Goal: Task Accomplishment & Management: Complete application form

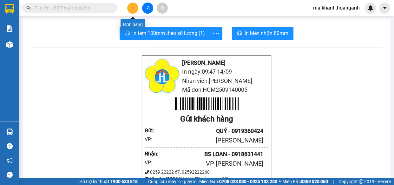
click at [134, 7] on icon "plus" at bounding box center [133, 8] width 4 height 4
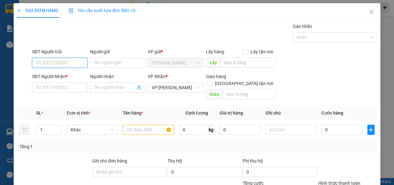
click at [68, 64] on input "SĐT Người Gửi" at bounding box center [59, 63] width 55 height 10
type input "0"
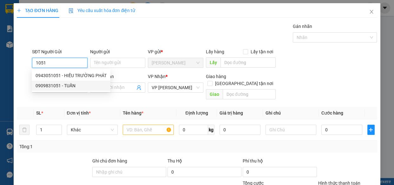
click at [55, 86] on div "0909831051 - TUẤN" at bounding box center [70, 85] width 71 height 7
type input "0909831051"
type input "TUẤN"
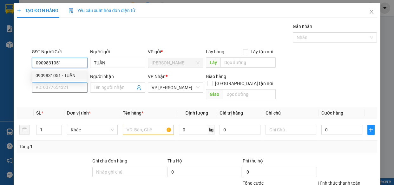
type input "30.000"
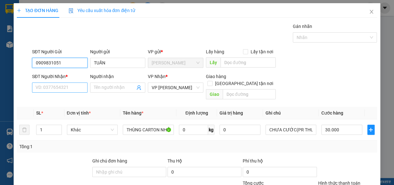
type input "0909831051"
click at [63, 88] on input "SĐT Người Nhận *" at bounding box center [59, 87] width 55 height 10
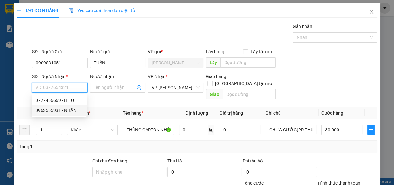
click at [54, 110] on div "0963555931 - NHÂN" at bounding box center [58, 110] width 47 height 7
type input "0963555931"
type input "NHÂN"
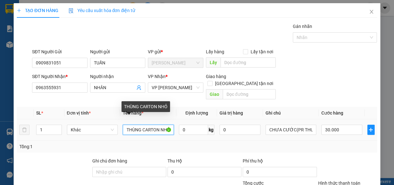
click at [169, 125] on input "THÙNG CARTON NHỎ" at bounding box center [148, 130] width 51 height 10
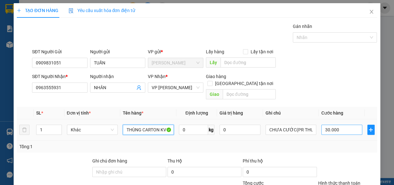
type input "THÙNG CARTON KV"
click at [335, 125] on input "30.000" at bounding box center [341, 130] width 41 height 10
type input "0"
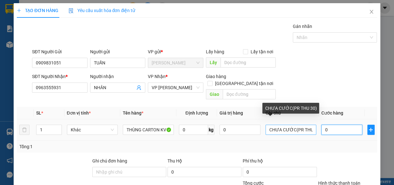
type input "0"
click at [308, 125] on input "CHƯA CƯỚC(PR THU 30)" at bounding box center [290, 130] width 51 height 10
click at [308, 125] on input "CHƯA CƯỚC(PR T30)" at bounding box center [290, 130] width 51 height 10
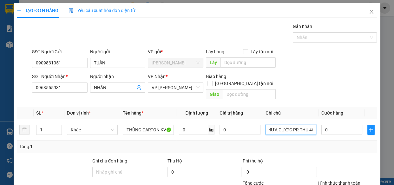
type input "CHƯA CƯỚC PR THU 40"
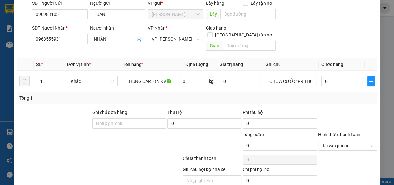
scroll to position [60, 0]
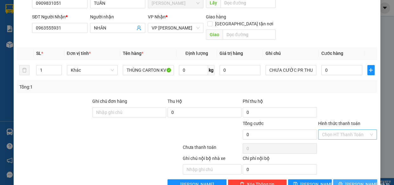
click at [353, 181] on span "Lưu và In" at bounding box center [367, 184] width 44 height 7
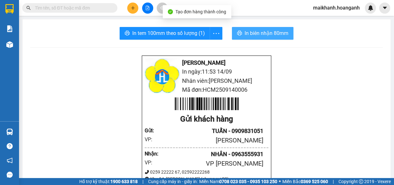
click at [255, 34] on span "In biên nhận 80mm" at bounding box center [266, 33] width 44 height 8
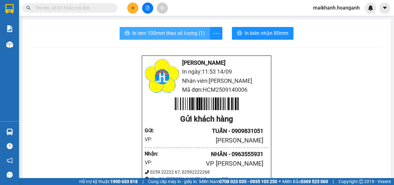
click at [148, 34] on span "In tem 100mm theo số lượng (1)" at bounding box center [168, 33] width 73 height 8
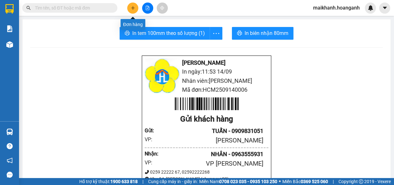
click at [132, 8] on icon "plus" at bounding box center [132, 8] width 3 height 0
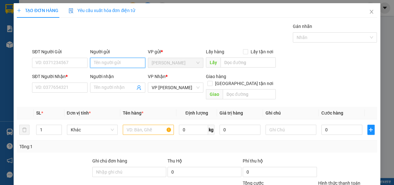
click at [118, 60] on input "Người gửi" at bounding box center [117, 63] width 55 height 10
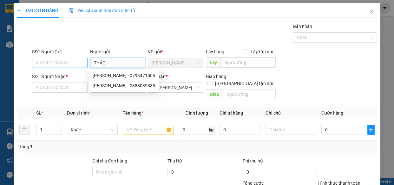
type input "THẢO"
click at [74, 61] on input "SĐT Người Gửi" at bounding box center [59, 63] width 55 height 10
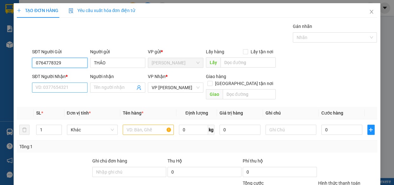
type input "0764778329"
click at [67, 86] on input "SĐT Người Nhận *" at bounding box center [59, 87] width 55 height 10
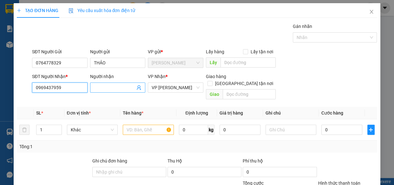
type input "0969437959"
click at [111, 86] on input "Người nhận" at bounding box center [115, 87] width 42 height 7
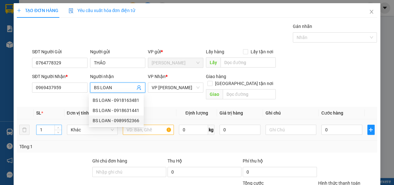
type input "BS LOAN"
click at [46, 125] on input "1" at bounding box center [48, 130] width 25 height 10
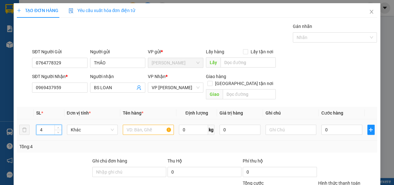
type input "4"
click at [141, 125] on input "text" at bounding box center [148, 130] width 51 height 10
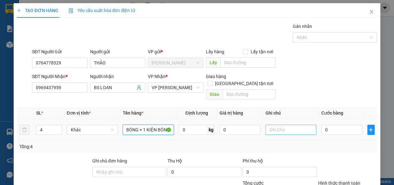
type input "3 GIỎ BÓNG + 1 KIỆN BÓNG"
click at [295, 126] on input "text" at bounding box center [290, 130] width 51 height 10
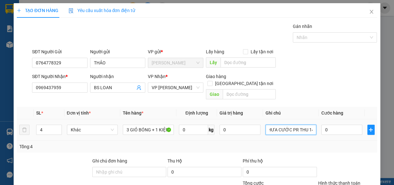
scroll to position [0, 7]
type input "CHƯA CƯỚC PR THU 140"
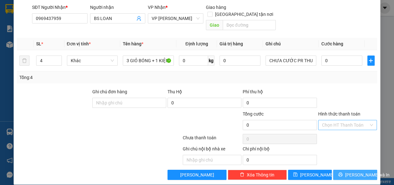
click at [356, 171] on span "Lưu và In" at bounding box center [367, 174] width 44 height 7
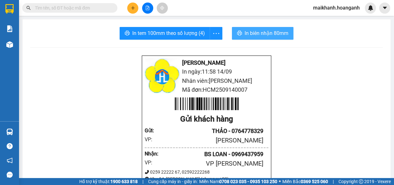
click at [258, 32] on span "In biên nhận 80mm" at bounding box center [266, 33] width 44 height 8
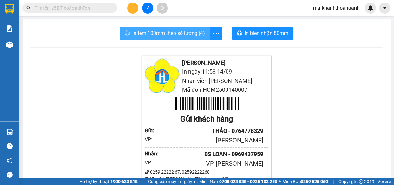
click at [164, 32] on span "In tem 100mm theo số lượng (4)" at bounding box center [168, 33] width 73 height 8
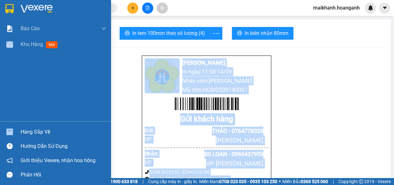
drag, startPoint x: 0, startPoint y: 107, endPoint x: 393, endPoint y: 0, distance: 407.1
click at [310, 179] on section "Kết quả tìm kiếm ( 205 ) Bộ lọc Mã ĐH Trạng thái Món hàng Thu hộ Tổng cước Chưa…" at bounding box center [197, 92] width 394 height 185
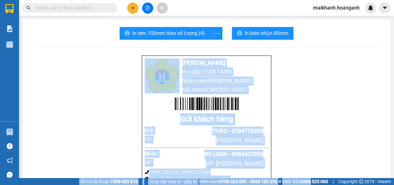
scroll to position [155, 0]
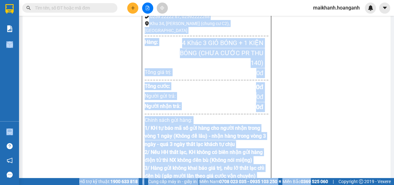
click at [308, 109] on div "Hoàng Anh - Phan Rang In ngày: 11:58 14/09 Nhân viên: PHẠM THỊ MAI KHANH Mã đơn…" at bounding box center [206, 134] width 352 height 469
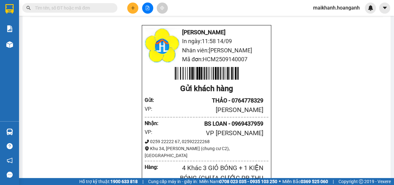
scroll to position [29, 0]
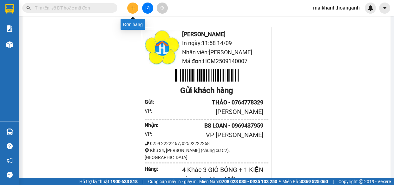
click at [133, 7] on icon "plus" at bounding box center [133, 8] width 4 height 4
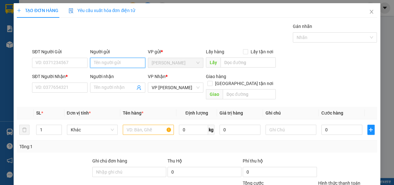
click at [100, 64] on input "Người gửi" at bounding box center [117, 63] width 55 height 10
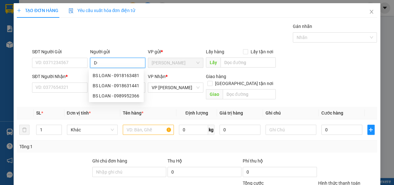
type input "D"
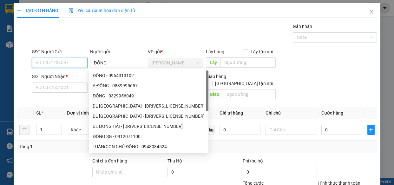
click at [74, 62] on input "SĐT Người Gửi" at bounding box center [59, 63] width 55 height 10
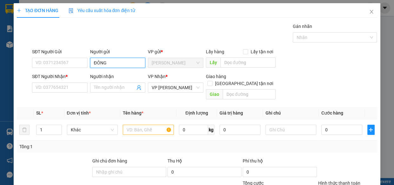
click at [132, 64] on input "ĐÔNG" at bounding box center [117, 63] width 55 height 10
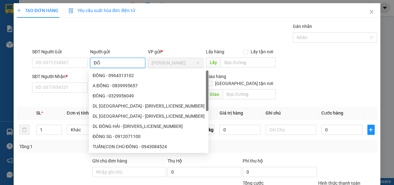
type input "Đ"
type input "VŨ"
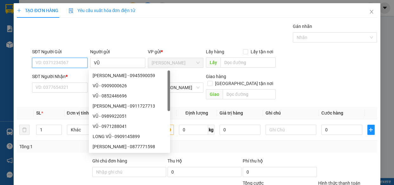
click at [71, 63] on input "SĐT Người Gửi" at bounding box center [59, 63] width 55 height 10
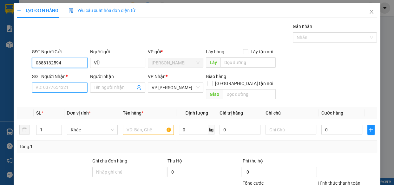
type input "0888132594"
click at [71, 89] on input "SĐT Người Nhận *" at bounding box center [59, 87] width 55 height 10
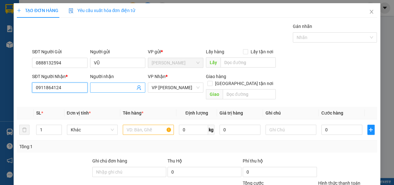
type input "0911864124"
click at [126, 88] on input "Người nhận" at bounding box center [115, 87] width 42 height 7
type input "TRẦN VĂN ĐÔNG"
click at [156, 125] on input "text" at bounding box center [148, 130] width 51 height 10
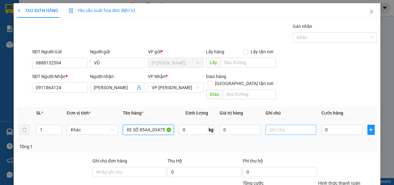
type input "XE SỐ 85AA_03475"
click at [297, 125] on input "text" at bounding box center [290, 130] width 51 height 10
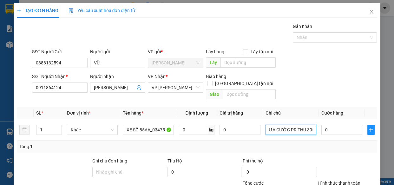
type input "CHƯA CƯỚC PR THU 300"
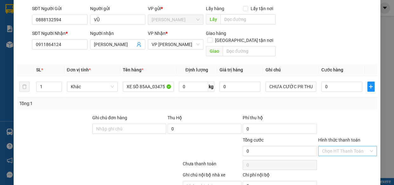
scroll to position [69, 0]
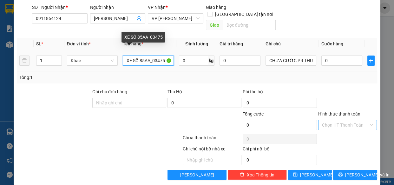
click at [165, 55] on input "XE SỐ 85AA_03475" at bounding box center [148, 60] width 51 height 10
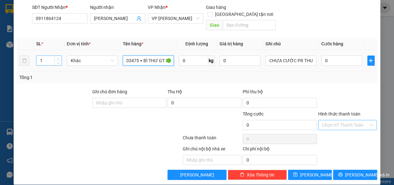
type input "XE SỐ 85AA_03475 + BÌ THƯ GT XE"
click at [43, 56] on input "1" at bounding box center [48, 61] width 25 height 10
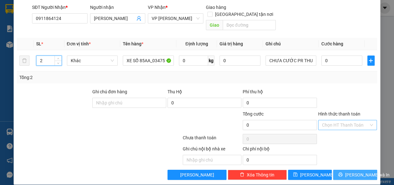
type input "2"
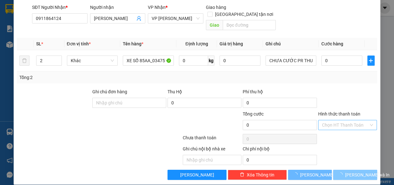
click at [352, 171] on span "Lưu và In" at bounding box center [367, 174] width 44 height 7
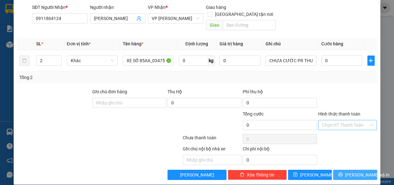
click at [352, 171] on span "Lưu và In" at bounding box center [367, 174] width 44 height 7
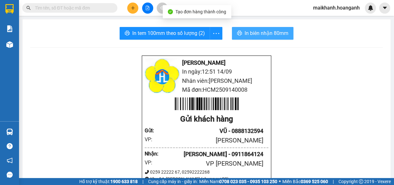
click at [269, 34] on span "In biên nhận 80mm" at bounding box center [266, 33] width 44 height 8
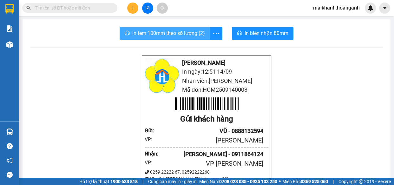
click at [168, 35] on span "In tem 100mm theo số lượng (2)" at bounding box center [168, 33] width 73 height 8
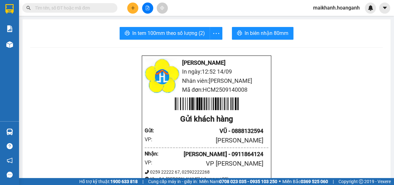
click at [95, 8] on input "text" at bounding box center [72, 7] width 75 height 7
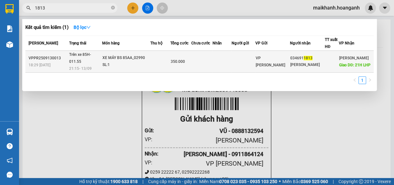
type input "1813"
click at [136, 60] on div "XE MÁY BS 85AA_02990" at bounding box center [126, 57] width 48 height 7
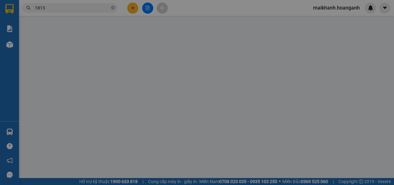
type input "0346911813"
type input "HÀ QUANG PHÚC"
type input "21H LHP"
type input "350.000"
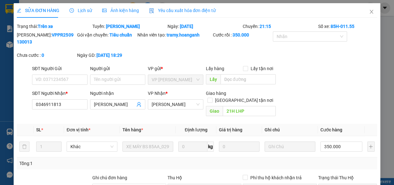
scroll to position [86, 0]
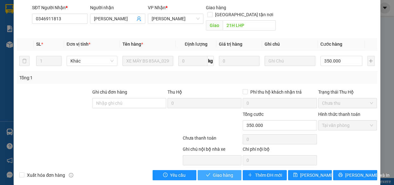
click at [213, 171] on span "Giao hàng" at bounding box center [223, 174] width 20 height 7
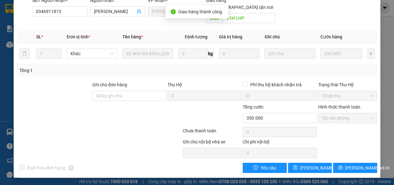
scroll to position [0, 0]
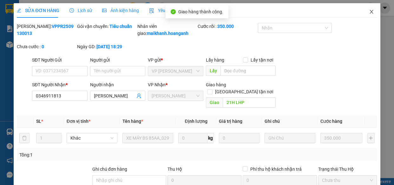
click at [369, 12] on icon "close" at bounding box center [370, 12] width 3 height 4
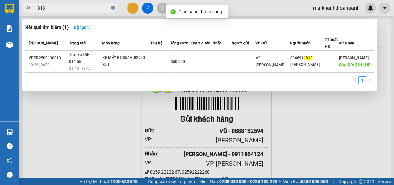
click at [113, 7] on icon "close-circle" at bounding box center [113, 8] width 4 height 4
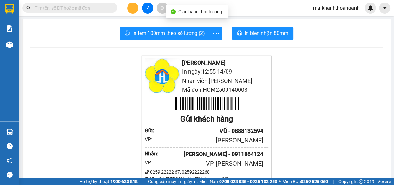
click at [100, 9] on input "text" at bounding box center [72, 7] width 75 height 7
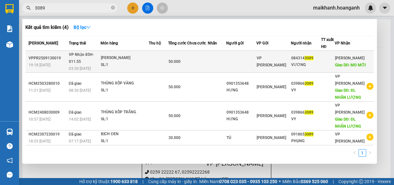
type input "3089"
click at [112, 56] on div "THÙNG CATON" at bounding box center [125, 57] width 48 height 7
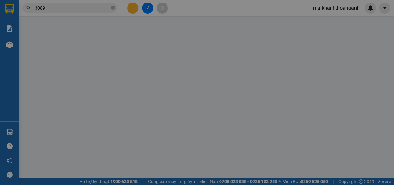
type input "0843143089"
type input "VƯƠNG"
type input "MĐ MỚI"
type input "50.000"
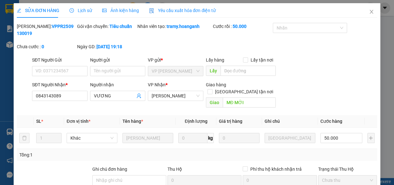
scroll to position [77, 0]
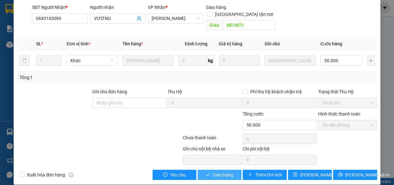
click at [219, 171] on span "Giao hàng" at bounding box center [223, 174] width 20 height 7
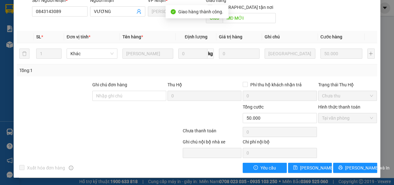
scroll to position [0, 0]
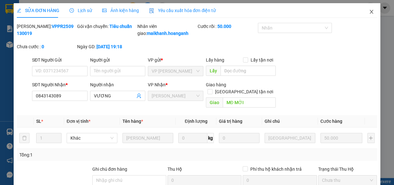
click at [368, 12] on icon "close" at bounding box center [370, 11] width 5 height 5
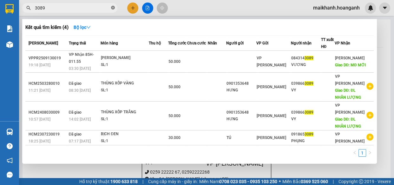
click at [112, 8] on icon "close-circle" at bounding box center [113, 8] width 4 height 4
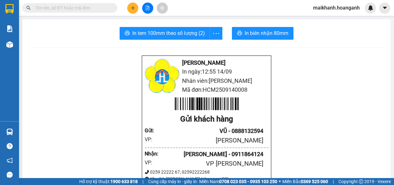
click at [106, 8] on input "text" at bounding box center [72, 7] width 75 height 7
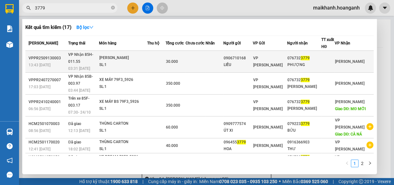
type input "3779"
click at [114, 60] on div "THÙNG CATON" at bounding box center [123, 57] width 48 height 7
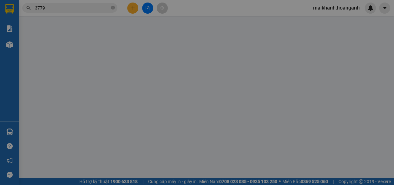
type input "0906710168"
type input "LIỄU"
type input "0767323779"
type input "PHƯỢNG"
type input "30.000"
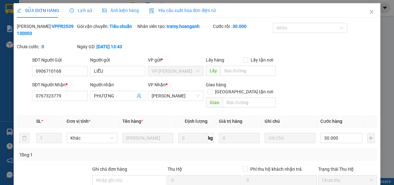
scroll to position [77, 0]
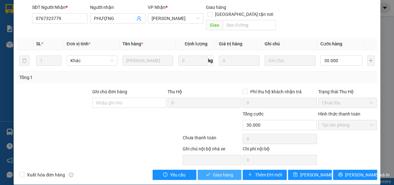
click at [232, 170] on button "Giao hàng" at bounding box center [219, 175] width 44 height 10
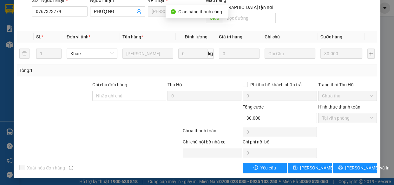
scroll to position [0, 0]
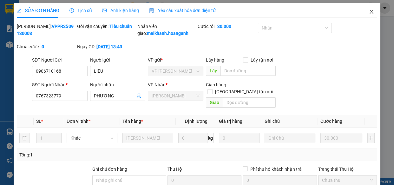
click at [369, 12] on icon "close" at bounding box center [370, 12] width 3 height 4
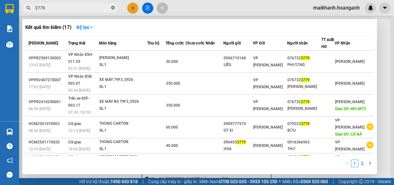
click at [113, 7] on icon "close-circle" at bounding box center [113, 8] width 4 height 4
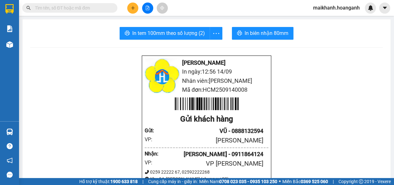
click at [107, 8] on input "text" at bounding box center [72, 7] width 75 height 7
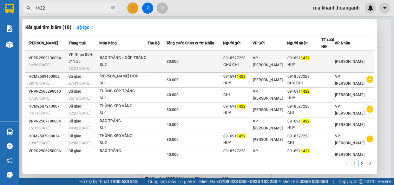
type input "1422"
click at [120, 55] on div "BAO TRẮNG + XỐP TRẮNG" at bounding box center [123, 57] width 48 height 7
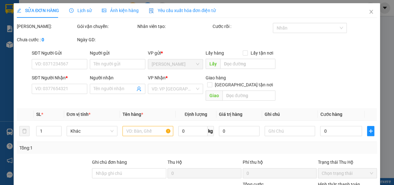
type input "0918527228"
type input "CHÚ CHI"
type input "0916911422"
type input "HUY"
type input "80.000"
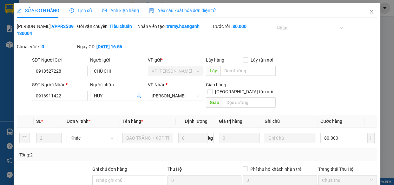
scroll to position [77, 0]
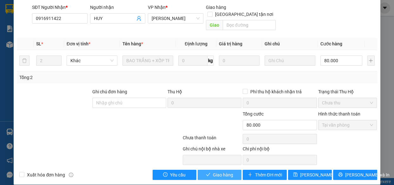
click at [229, 171] on span "Giao hàng" at bounding box center [223, 174] width 20 height 7
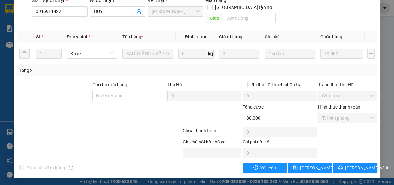
scroll to position [0, 0]
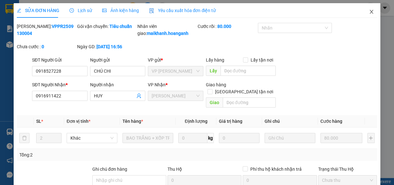
click at [368, 12] on icon "close" at bounding box center [370, 11] width 5 height 5
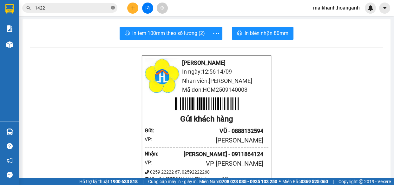
click at [113, 7] on icon "close-circle" at bounding box center [113, 8] width 4 height 4
click at [105, 7] on input "text" at bounding box center [72, 7] width 75 height 7
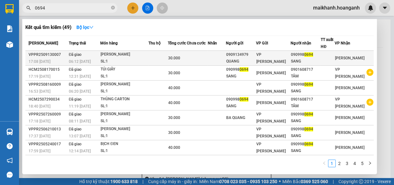
type input "0694"
click at [123, 54] on div "THÙNG CATTON VĨNH HẢO" at bounding box center [124, 54] width 48 height 7
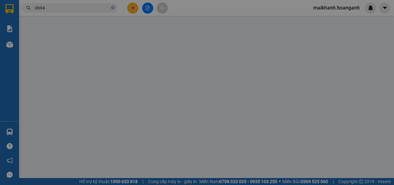
type input "0909134979"
type input "QUANG"
type input "0909980694"
type input "SANG"
type input "30.000"
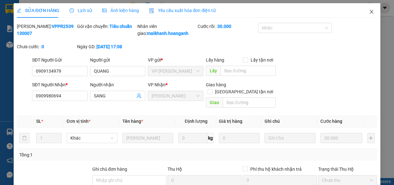
click at [368, 13] on icon "close" at bounding box center [370, 11] width 5 height 5
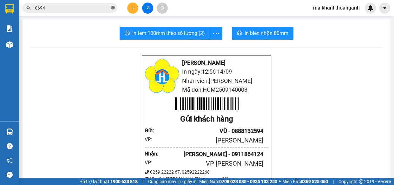
click at [112, 7] on icon "close-circle" at bounding box center [113, 8] width 4 height 4
click at [105, 7] on input "text" at bounding box center [72, 7] width 75 height 7
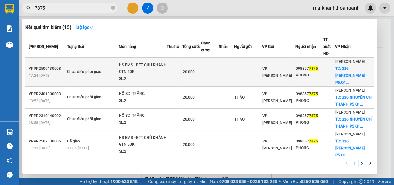
type input "7875"
click at [134, 64] on div "HS EMS +BTT CHÚ KHÁNH GTN 60K" at bounding box center [143, 69] width 48 height 14
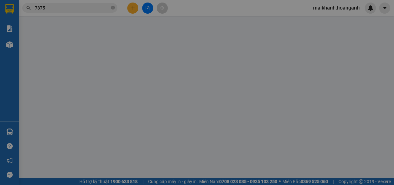
type input "0988577875"
type input "PHONG"
checkbox input "true"
type input "326 NGUYỄN CHÍ THANH P5,Q10"
type input "20.000"
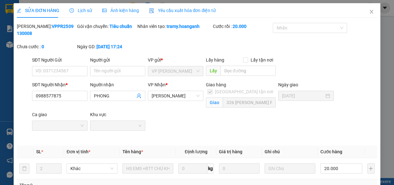
scroll to position [114, 0]
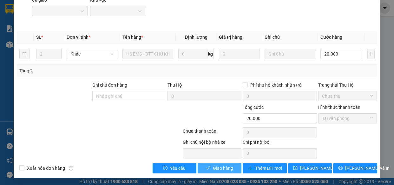
click at [226, 167] on span "Giao hàng" at bounding box center [223, 167] width 20 height 7
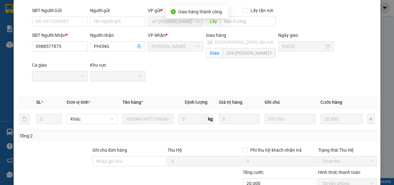
scroll to position [0, 0]
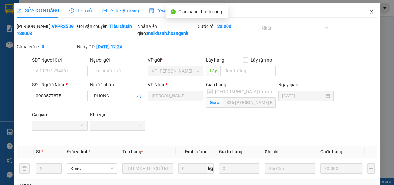
click at [369, 12] on icon "close" at bounding box center [370, 12] width 3 height 4
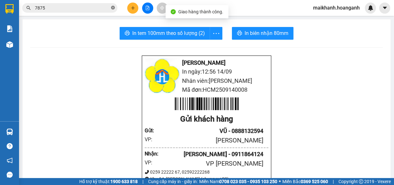
click at [112, 7] on icon "close-circle" at bounding box center [113, 8] width 4 height 4
click at [105, 8] on input "text" at bounding box center [72, 7] width 75 height 7
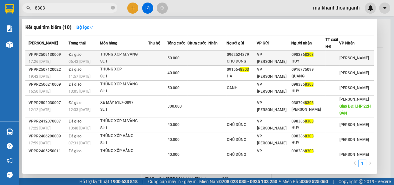
type input "8303"
click at [121, 54] on div "THÙNG XỐP M.VÀNG" at bounding box center [124, 54] width 48 height 7
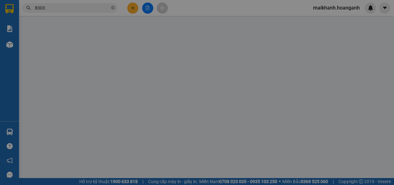
type input "0962524379"
type input "CHÚ DŨNG"
type input "0983868303"
type input "HUY"
type input "50.000"
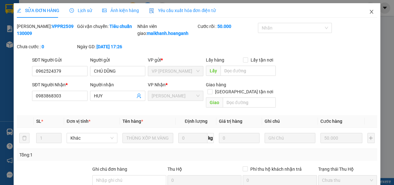
click at [368, 11] on icon "close" at bounding box center [370, 11] width 5 height 5
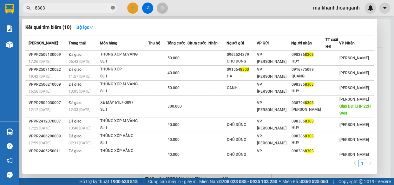
click at [113, 8] on icon "close-circle" at bounding box center [113, 8] width 4 height 4
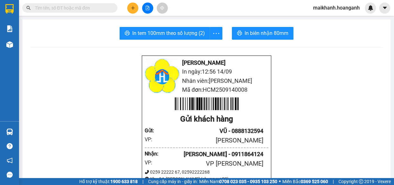
click at [102, 8] on input "text" at bounding box center [72, 7] width 75 height 7
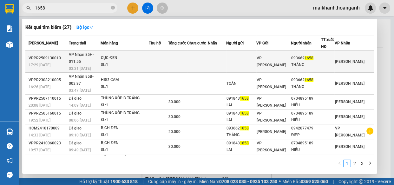
type input "1658"
click at [114, 58] on div "CỤC ĐEN" at bounding box center [125, 57] width 48 height 7
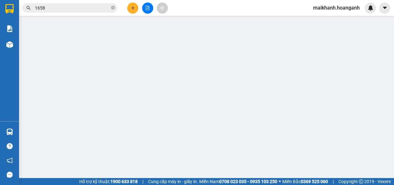
type input "0936621658"
type input "THẮNG"
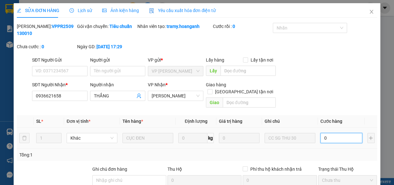
click at [330, 133] on input "0" at bounding box center [341, 138] width 42 height 10
type input "3"
type input "30"
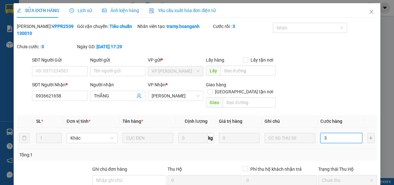
type input "30"
type input "30.000"
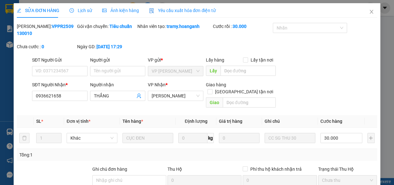
scroll to position [77, 0]
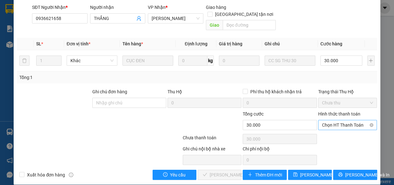
click at [342, 120] on span "Chọn HT Thanh Toán" at bounding box center [347, 125] width 51 height 10
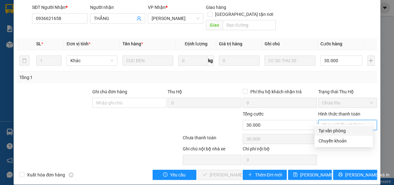
click at [341, 130] on div "Tại văn phòng" at bounding box center [343, 130] width 51 height 7
type input "0"
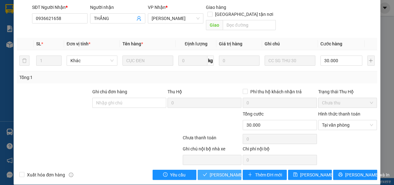
click at [221, 171] on span "Lưu và Giao hàng" at bounding box center [239, 174] width 61 height 7
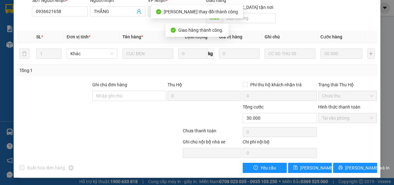
scroll to position [0, 0]
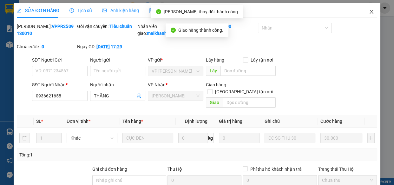
click at [368, 12] on icon "close" at bounding box center [370, 11] width 5 height 5
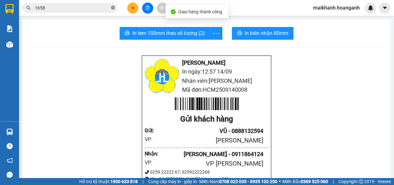
click at [112, 7] on icon "close-circle" at bounding box center [113, 8] width 4 height 4
click at [98, 8] on input "text" at bounding box center [72, 7] width 75 height 7
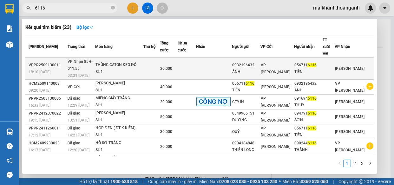
type input "6116"
click at [112, 61] on div "THÙNG CATON KEO ĐỎ" at bounding box center [119, 64] width 48 height 7
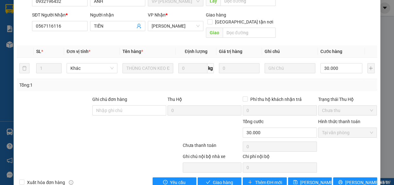
scroll to position [77, 0]
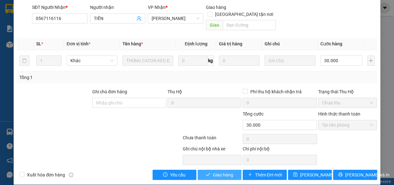
click at [217, 171] on span "Giao hàng" at bounding box center [223, 174] width 20 height 7
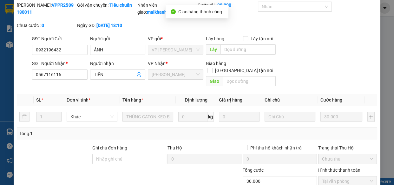
scroll to position [0, 0]
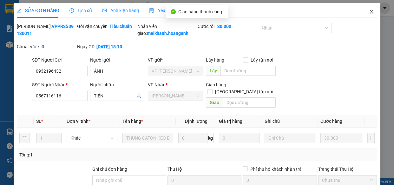
click at [368, 10] on icon "close" at bounding box center [370, 11] width 5 height 5
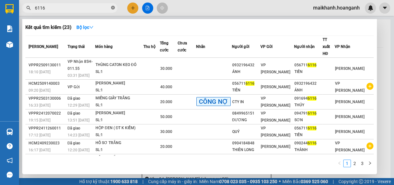
click at [114, 7] on icon "close-circle" at bounding box center [113, 8] width 4 height 4
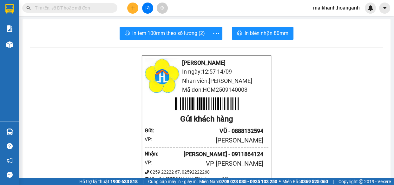
click at [97, 10] on input "text" at bounding box center [72, 7] width 75 height 7
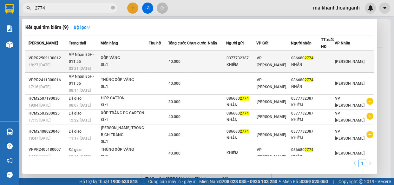
type input "2774"
click at [108, 58] on div "XỐP VÀNG" at bounding box center [125, 57] width 48 height 7
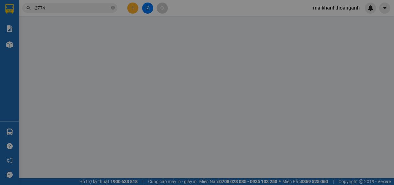
type input "0377732387"
type input "KHIÊM"
type input "0866802774"
type input "NHÂN"
type input "40.000"
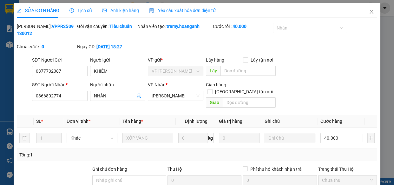
scroll to position [77, 0]
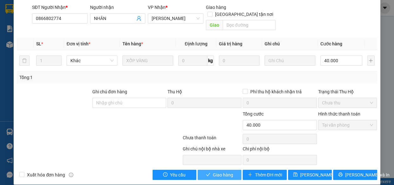
click at [228, 171] on span "Giao hàng" at bounding box center [223, 174] width 20 height 7
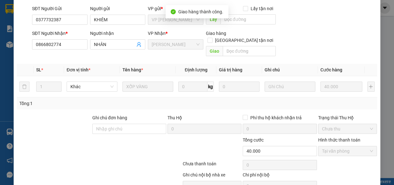
scroll to position [0, 0]
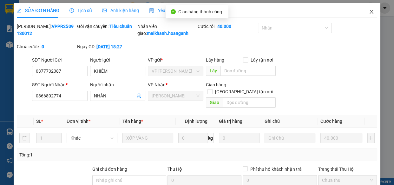
click at [369, 12] on icon "close" at bounding box center [370, 12] width 3 height 4
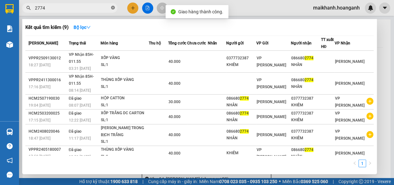
click at [113, 8] on icon "close-circle" at bounding box center [113, 8] width 4 height 4
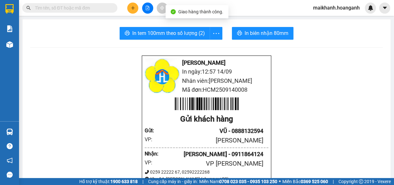
click at [97, 8] on input "text" at bounding box center [72, 7] width 75 height 7
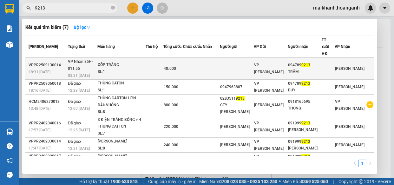
type input "9213"
click at [113, 61] on div "XỐP TRẮNG" at bounding box center [122, 64] width 48 height 7
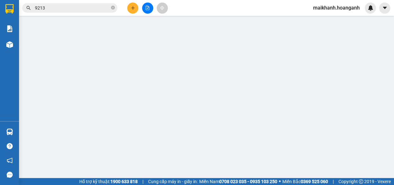
type input "0947899213"
type input "TRÂM"
type input "40.000"
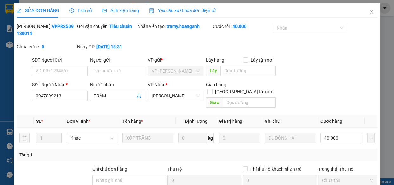
scroll to position [77, 0]
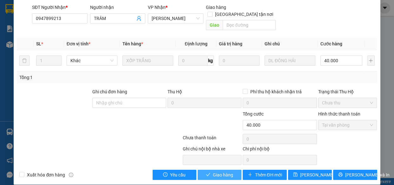
click at [223, 171] on span "Giao hàng" at bounding box center [223, 174] width 20 height 7
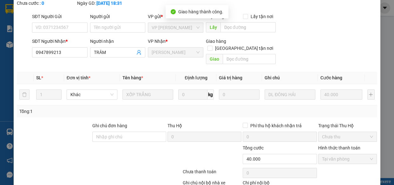
scroll to position [0, 0]
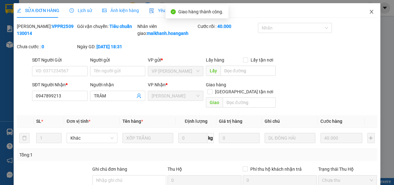
click at [368, 10] on icon "close" at bounding box center [370, 11] width 5 height 5
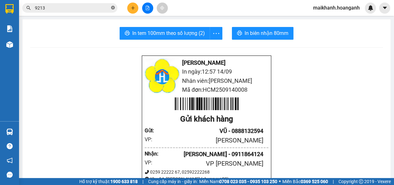
click at [112, 6] on icon "close-circle" at bounding box center [113, 8] width 4 height 4
click at [91, 7] on input "text" at bounding box center [72, 7] width 75 height 7
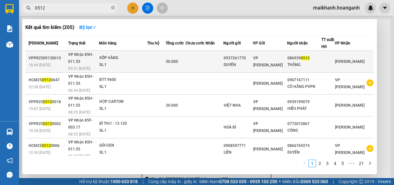
type input "0512"
click at [115, 59] on div "XỐP VÀNG" at bounding box center [123, 57] width 48 height 7
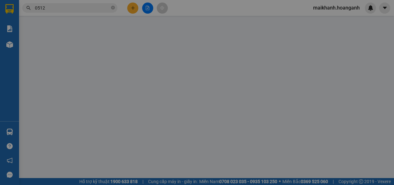
type input "0937261770"
type input "DUYÊN"
type input "0869390512"
type input "THẮNG"
type input "50.000"
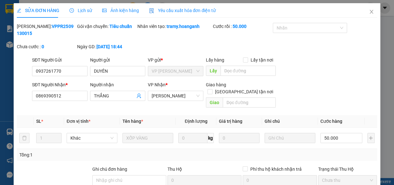
scroll to position [77, 0]
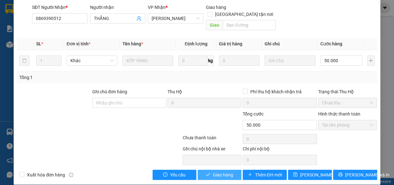
click at [229, 171] on span "Giao hàng" at bounding box center [223, 174] width 20 height 7
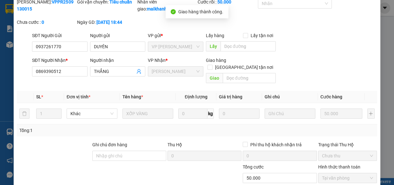
scroll to position [0, 0]
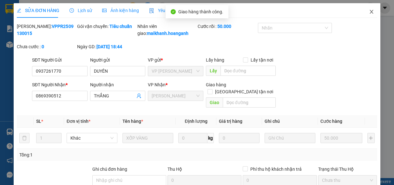
drag, startPoint x: 366, startPoint y: 12, endPoint x: 313, endPoint y: 16, distance: 52.7
click at [368, 12] on icon "close" at bounding box center [370, 11] width 5 height 5
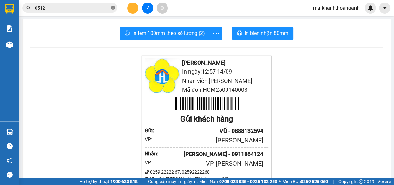
click at [113, 6] on icon "close-circle" at bounding box center [113, 8] width 4 height 4
click at [105, 7] on input "text" at bounding box center [72, 7] width 75 height 7
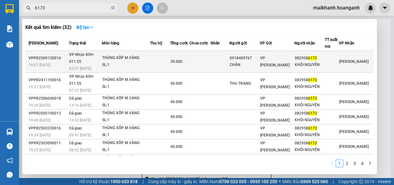
type input "6173"
click at [120, 54] on div "THÙNG XỐP M.VÀNG" at bounding box center [126, 57] width 48 height 7
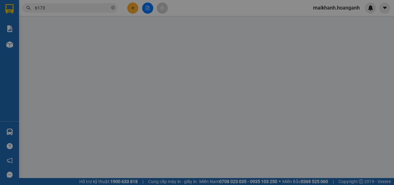
type input "0918409767"
type input "CHÂN"
type input "0829586173"
type input "KHÔI NGUYÊN"
type input "30.000"
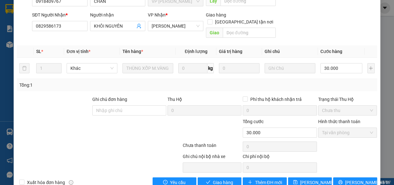
scroll to position [77, 0]
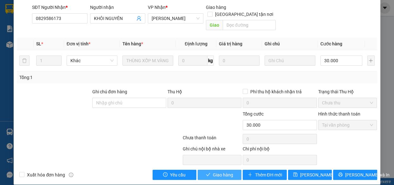
click at [223, 171] on span "Giao hàng" at bounding box center [223, 174] width 20 height 7
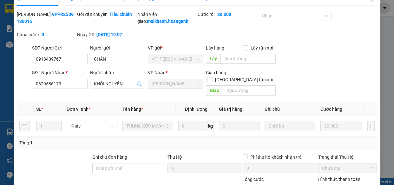
scroll to position [0, 0]
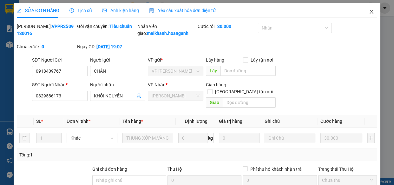
click at [368, 12] on icon "close" at bounding box center [370, 11] width 5 height 5
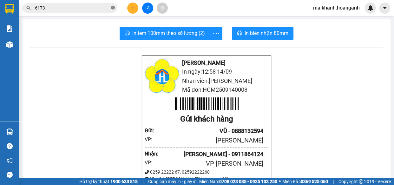
click at [114, 9] on icon "close-circle" at bounding box center [113, 8] width 4 height 4
click at [110, 7] on span at bounding box center [69, 8] width 95 height 10
click at [87, 8] on input "text" at bounding box center [72, 7] width 75 height 7
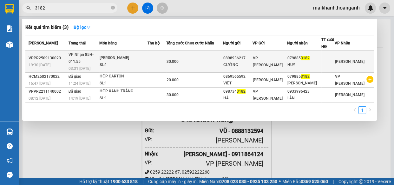
type input "3182"
click at [115, 54] on div "THÙNG CATON" at bounding box center [123, 57] width 48 height 7
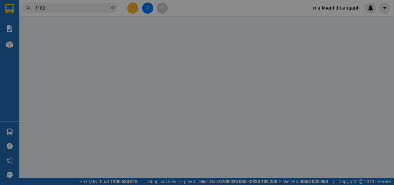
type input "0898936217"
type input "CƯỜNG"
type input "0798853182"
type input "HUY"
type input "30.000"
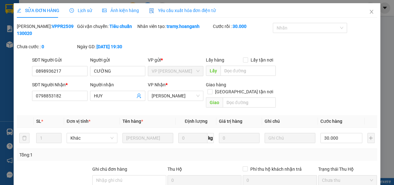
scroll to position [77, 0]
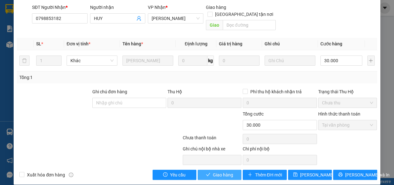
click at [231, 170] on button "Giao hàng" at bounding box center [219, 175] width 44 height 10
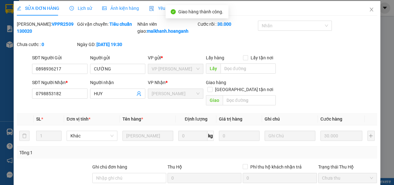
scroll to position [0, 0]
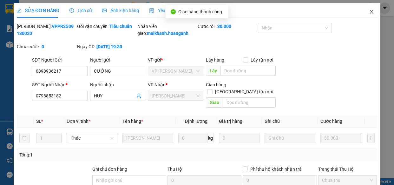
click at [369, 12] on icon "close" at bounding box center [370, 12] width 3 height 4
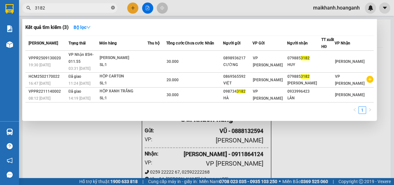
click at [112, 6] on icon "close-circle" at bounding box center [113, 8] width 4 height 4
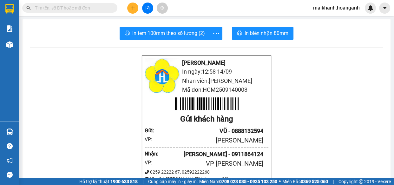
click at [104, 9] on input "text" at bounding box center [72, 7] width 75 height 7
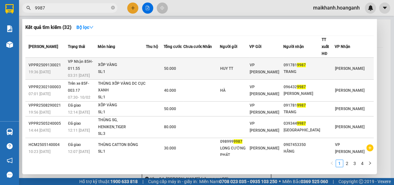
type input "9987"
click at [113, 61] on div "XỐP VÀNG" at bounding box center [122, 64] width 48 height 7
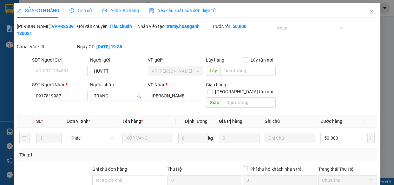
scroll to position [77, 0]
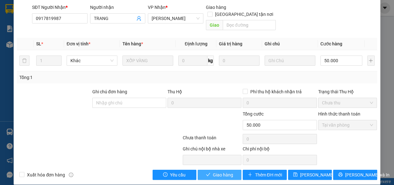
click at [230, 170] on button "Giao hàng" at bounding box center [219, 175] width 44 height 10
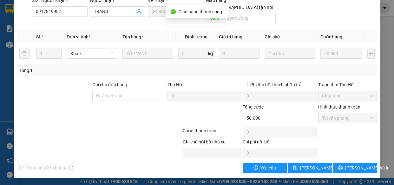
scroll to position [0, 0]
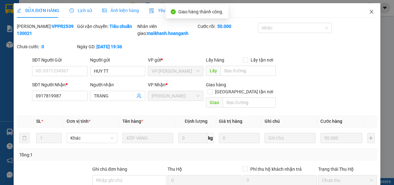
click at [369, 11] on icon "close" at bounding box center [370, 12] width 3 height 4
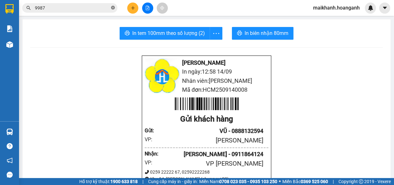
click at [112, 6] on icon "close-circle" at bounding box center [113, 8] width 4 height 4
click at [95, 8] on input "text" at bounding box center [72, 7] width 75 height 7
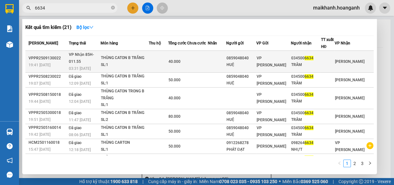
type input "6634"
click at [114, 57] on div "THÙNG CATON B TRẮNG" at bounding box center [125, 57] width 48 height 7
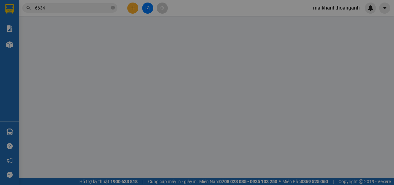
type input "0859048040"
type input "HUỆ"
type input "0345006634"
type input "TRÂM"
type input "40.000"
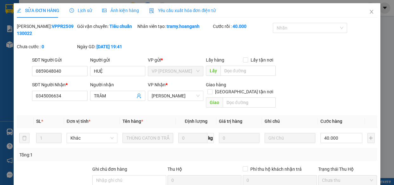
scroll to position [77, 0]
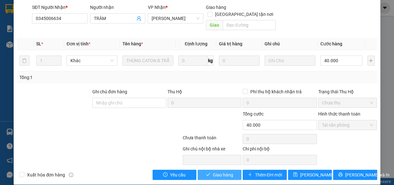
click at [228, 171] on span "Giao hàng" at bounding box center [223, 174] width 20 height 7
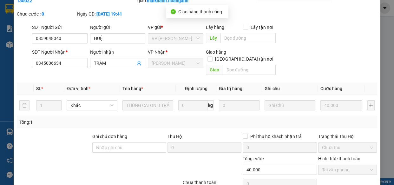
scroll to position [0, 0]
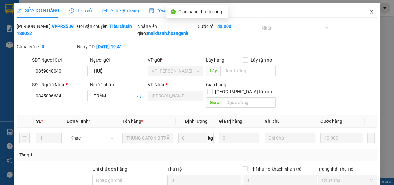
click at [368, 11] on icon "close" at bounding box center [370, 11] width 5 height 5
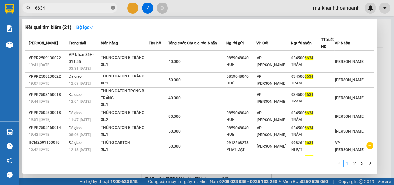
click at [112, 8] on icon "close-circle" at bounding box center [113, 8] width 4 height 4
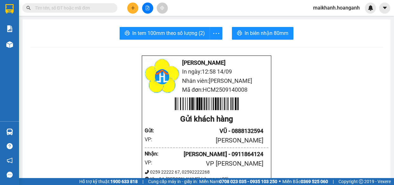
click at [107, 6] on input "text" at bounding box center [72, 7] width 75 height 7
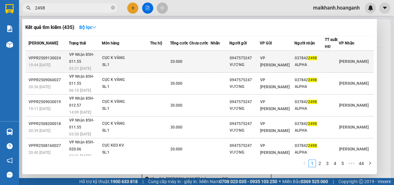
type input "2498"
click at [123, 55] on div "CỤC K VÀNG" at bounding box center [126, 57] width 48 height 7
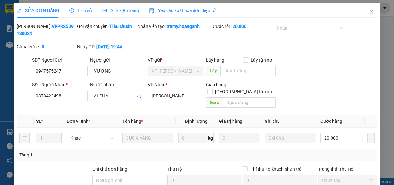
scroll to position [77, 0]
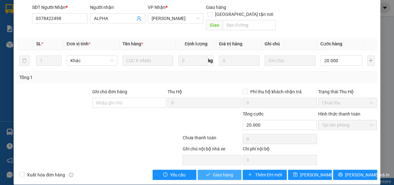
click at [223, 171] on span "Giao hàng" at bounding box center [223, 174] width 20 height 7
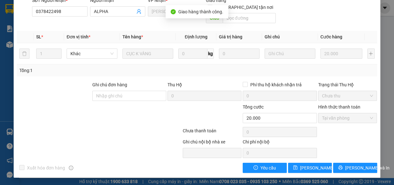
scroll to position [0, 0]
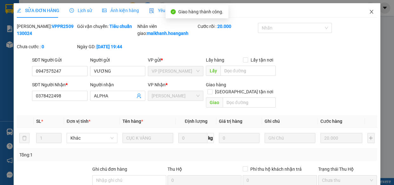
click at [369, 12] on icon "close" at bounding box center [370, 12] width 3 height 4
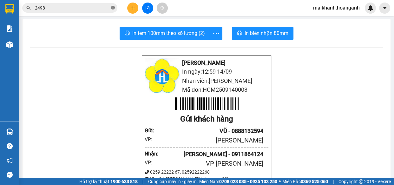
click at [112, 6] on icon "close-circle" at bounding box center [113, 8] width 4 height 4
click at [106, 6] on input "text" at bounding box center [72, 7] width 75 height 7
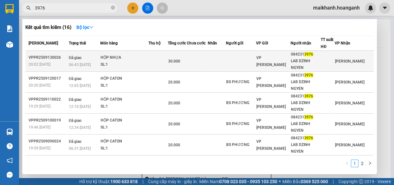
type input "3976"
click at [113, 59] on div "HỘP NHỰA" at bounding box center [124, 57] width 48 height 7
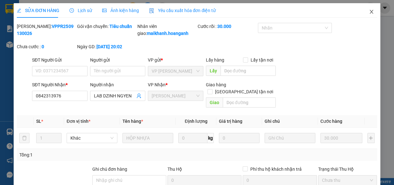
click at [368, 12] on icon "close" at bounding box center [370, 11] width 5 height 5
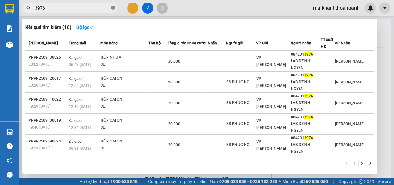
click at [113, 7] on icon "close-circle" at bounding box center [113, 8] width 4 height 4
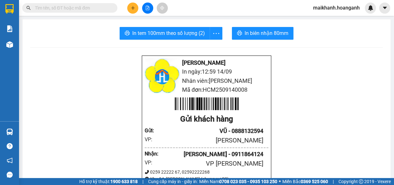
click at [104, 7] on input "text" at bounding box center [72, 7] width 75 height 7
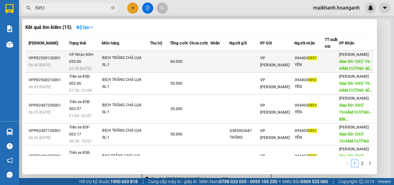
type input "5951"
click at [123, 59] on div "BỊCH TRẮNG CHẢ LỤA" at bounding box center [126, 57] width 48 height 7
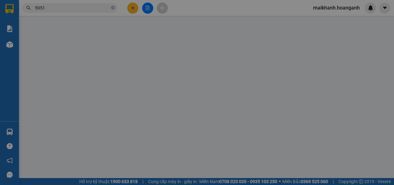
type input "0944045951"
type input "YẾN"
type input "CHỢ 19.-HÀM CƯỜNG -BÌNH THUẬN"
type input "60.000"
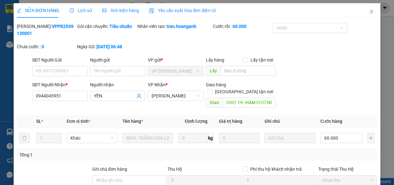
scroll to position [77, 0]
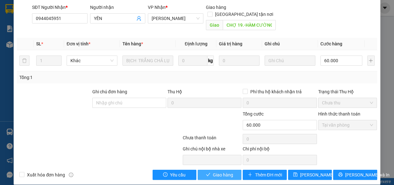
click at [226, 171] on span "Giao hàng" at bounding box center [223, 174] width 20 height 7
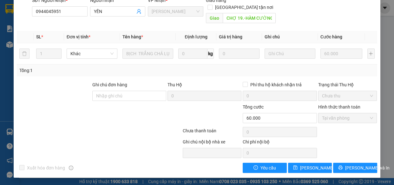
scroll to position [0, 0]
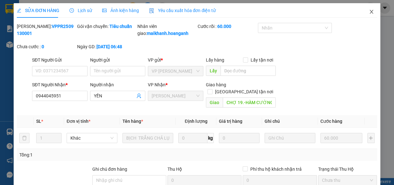
click at [368, 12] on icon "close" at bounding box center [370, 11] width 5 height 5
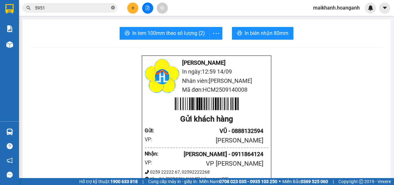
click at [113, 7] on icon "close-circle" at bounding box center [113, 8] width 4 height 4
click at [105, 6] on input "text" at bounding box center [72, 7] width 75 height 7
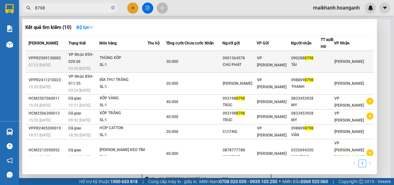
type input "8798"
click at [112, 60] on div "THÙNG XỐP" at bounding box center [123, 57] width 48 height 7
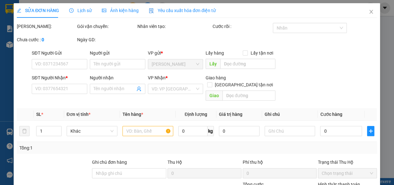
type input "0901364578"
type input "CHÚ PHÁT"
type input "0902888798"
type input "TÀI"
type input "30.000"
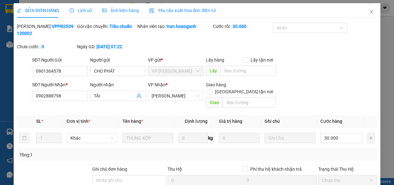
scroll to position [77, 0]
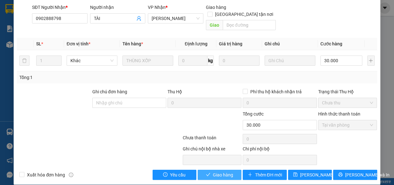
click at [235, 170] on button "Giao hàng" at bounding box center [219, 175] width 44 height 10
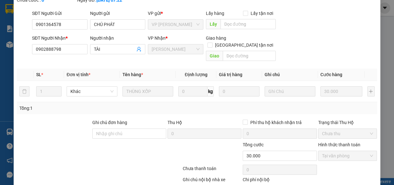
scroll to position [0, 0]
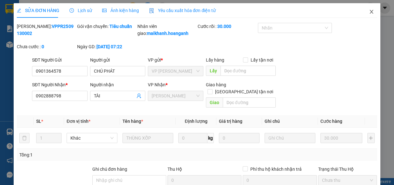
click at [368, 10] on icon "close" at bounding box center [370, 11] width 5 height 5
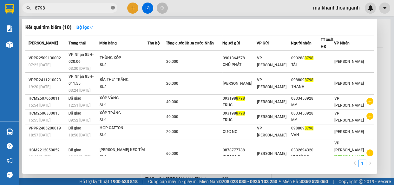
click at [112, 6] on icon "close-circle" at bounding box center [113, 8] width 4 height 4
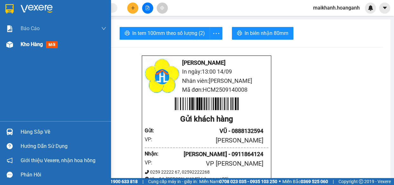
click at [27, 45] on span "Kho hàng" at bounding box center [32, 44] width 22 height 6
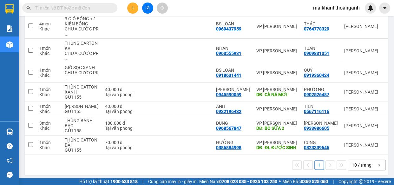
scroll to position [151, 0]
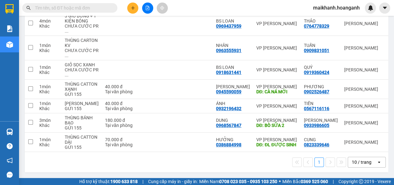
click at [361, 162] on div "10 / trang" at bounding box center [361, 162] width 20 height 6
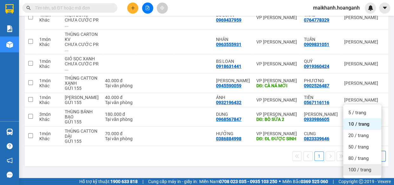
click at [356, 166] on span "100 / trang" at bounding box center [359, 169] width 23 height 6
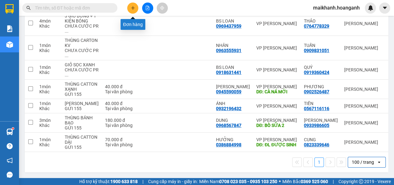
click at [133, 9] on icon "plus" at bounding box center [132, 7] width 0 height 3
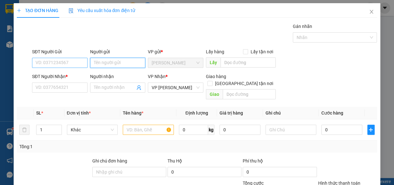
drag, startPoint x: 112, startPoint y: 62, endPoint x: 60, endPoint y: 67, distance: 51.5
click at [111, 62] on input "Người gửi" at bounding box center [117, 63] width 55 height 10
click at [60, 64] on input "SĐT Người Gửi" at bounding box center [59, 63] width 55 height 10
type input "0939514868"
click at [105, 60] on input "Người gửi" at bounding box center [117, 63] width 55 height 10
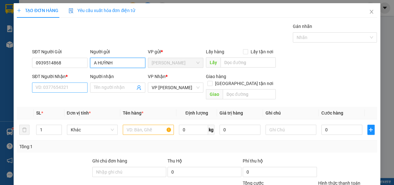
type input "A HUỲNH"
click at [61, 88] on input "SĐT Người Nhận *" at bounding box center [59, 87] width 55 height 10
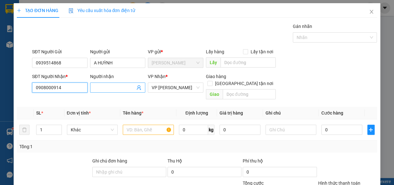
type input "0908000914"
click at [125, 86] on input "Người nhận" at bounding box center [115, 87] width 42 height 7
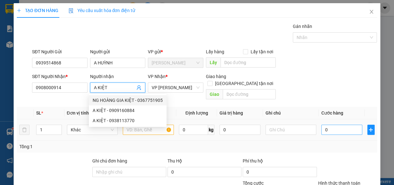
type input "A KIỆT"
click at [330, 125] on input "0" at bounding box center [341, 130] width 41 height 10
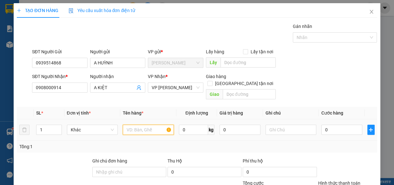
click at [157, 125] on input "text" at bounding box center [148, 130] width 51 height 10
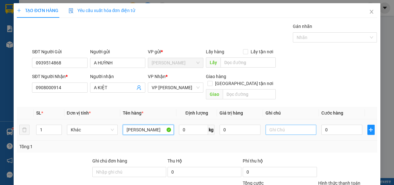
type input "THÙNG CATTON"
click at [289, 125] on input "text" at bounding box center [290, 130] width 51 height 10
type input "CHƯA CƯỚC PR THU 40"
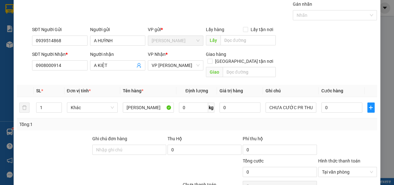
scroll to position [69, 0]
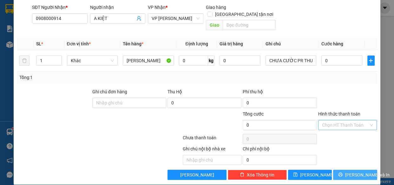
click at [355, 171] on span "Lưu và In" at bounding box center [367, 174] width 44 height 7
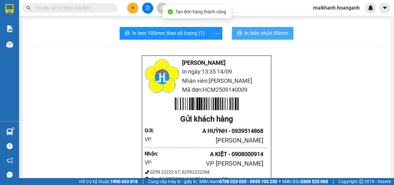
click at [258, 34] on span "In biên nhận 80mm" at bounding box center [266, 33] width 44 height 8
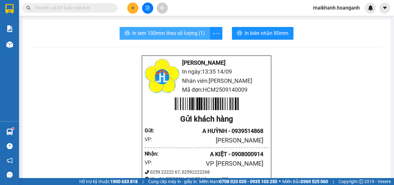
click at [182, 32] on span "In tem 100mm theo số lượng (1)" at bounding box center [168, 33] width 73 height 8
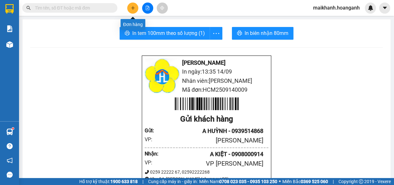
click at [135, 6] on button at bounding box center [132, 8] width 11 height 11
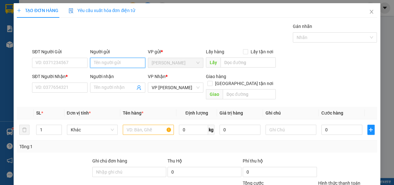
click at [108, 63] on input "Người gửi" at bounding box center [117, 63] width 55 height 10
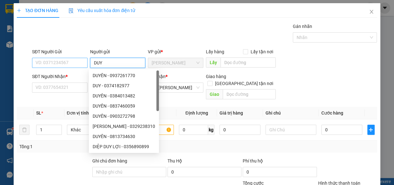
type input "DUY"
click at [62, 64] on input "SĐT Người Gửi" at bounding box center [59, 63] width 55 height 10
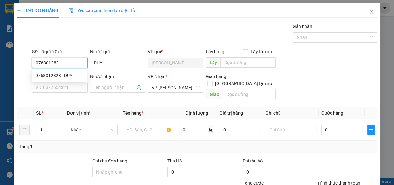
type input "0768012828"
click at [57, 75] on div "0768012828 - DUY" at bounding box center [58, 75] width 47 height 7
type input "30.000"
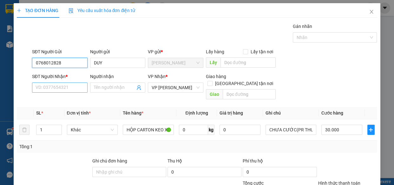
type input "0768012828"
click at [74, 88] on input "SĐT Người Nhận *" at bounding box center [59, 87] width 55 height 10
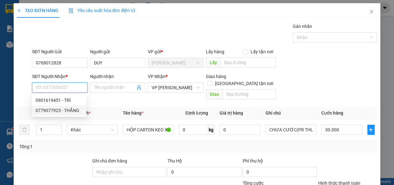
click at [55, 109] on div "0779077923 - THẮNG" at bounding box center [58, 110] width 47 height 7
type input "0779077923"
type input "THẮNG"
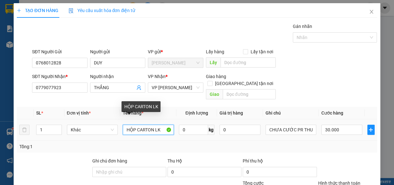
click at [152, 125] on input "HỘP CARTON LK" at bounding box center [148, 130] width 51 height 10
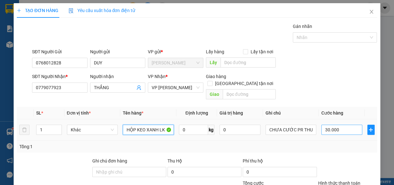
type input "HỘP KEO XANH LK"
click at [338, 125] on input "30.000" at bounding box center [341, 130] width 41 height 10
type input "0"
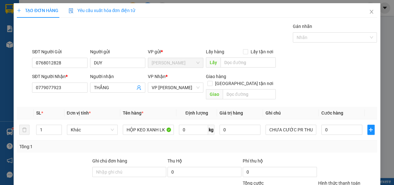
scroll to position [69, 0]
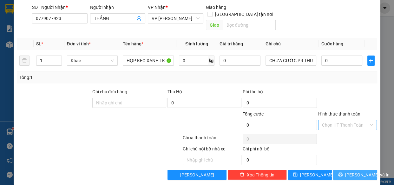
click at [355, 171] on span "Lưu và In" at bounding box center [367, 174] width 44 height 7
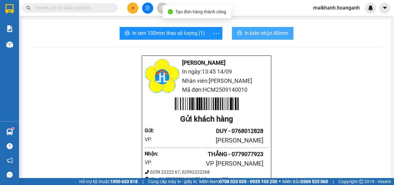
click at [251, 33] on span "In biên nhận 80mm" at bounding box center [266, 33] width 44 height 8
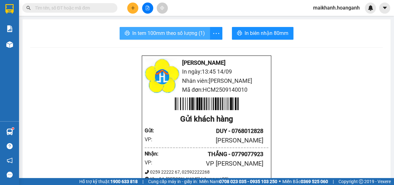
click at [170, 32] on span "In tem 100mm theo số lượng (1)" at bounding box center [168, 33] width 73 height 8
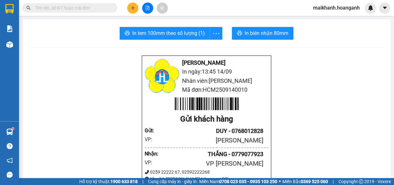
click at [92, 10] on input "text" at bounding box center [72, 7] width 75 height 7
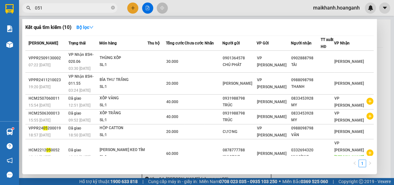
type input "0512"
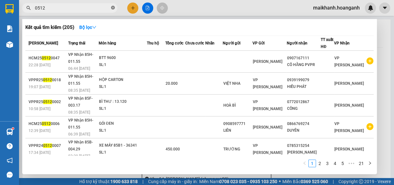
click at [113, 7] on icon "close-circle" at bounding box center [113, 8] width 4 height 4
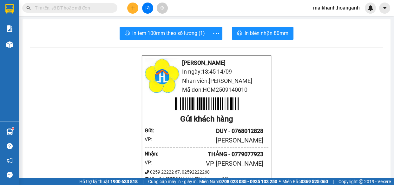
click at [96, 8] on input "text" at bounding box center [72, 7] width 75 height 7
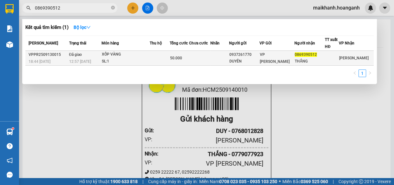
type input "0869390512"
click at [112, 53] on div "XỐP VÀNG" at bounding box center [126, 54] width 48 height 7
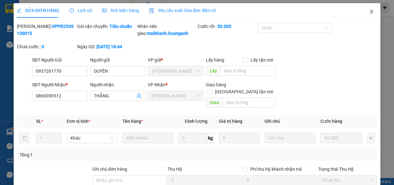
click at [368, 10] on icon "close" at bounding box center [370, 11] width 5 height 5
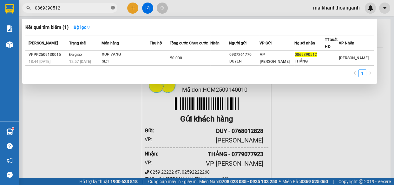
click at [113, 6] on icon "close-circle" at bounding box center [113, 8] width 4 height 4
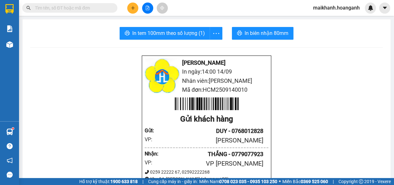
click at [110, 5] on span at bounding box center [69, 8] width 95 height 10
click at [89, 9] on input "text" at bounding box center [72, 7] width 75 height 7
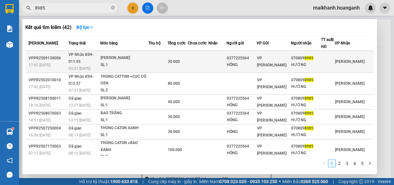
type input "8985"
click at [112, 60] on div "THÙNG CATON" at bounding box center [124, 57] width 48 height 7
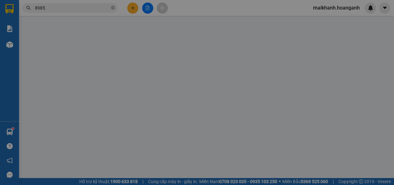
type input "0377225564"
type input "HỒNG"
type input "0708098985"
type input "HƯỜNG"
type input "30.000"
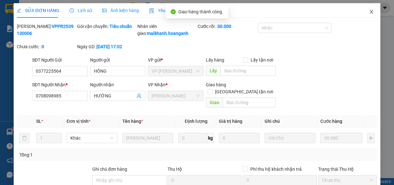
click at [368, 12] on icon "close" at bounding box center [370, 11] width 5 height 5
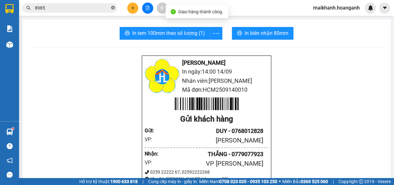
click at [112, 7] on icon "close-circle" at bounding box center [113, 8] width 4 height 4
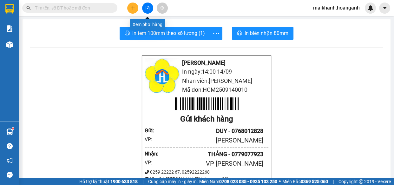
click at [149, 8] on icon "file-add" at bounding box center [147, 8] width 4 height 4
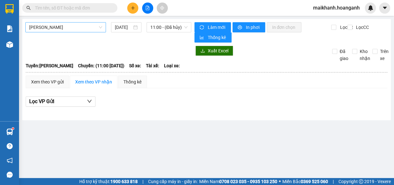
click at [86, 27] on span "Hồ Chí Minh - Phan Rang" at bounding box center [65, 27] width 73 height 10
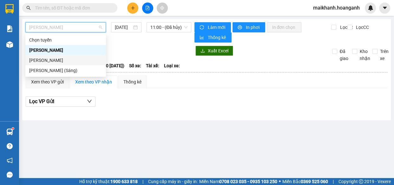
click at [67, 60] on div "Phan Rang - Hồ Chí Minh" at bounding box center [65, 60] width 73 height 7
type input "14/09/2025"
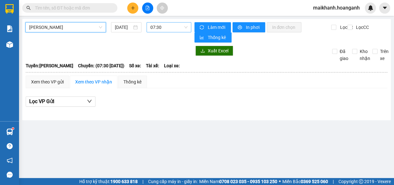
click at [186, 25] on span "07:30" at bounding box center [168, 27] width 37 height 10
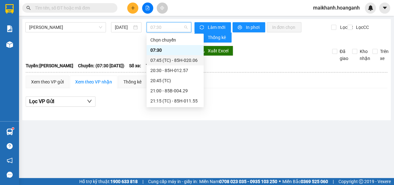
click at [189, 60] on div "07:45 (TC) - 85H-020.06" at bounding box center [174, 60] width 49 height 7
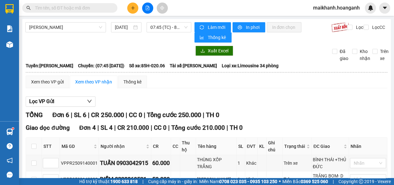
click at [73, 8] on input "text" at bounding box center [72, 7] width 75 height 7
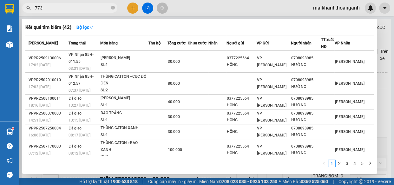
type input "7731"
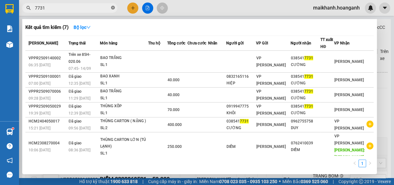
click at [113, 8] on icon "close-circle" at bounding box center [113, 8] width 4 height 4
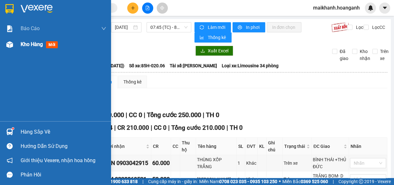
click at [35, 46] on span "Kho hàng" at bounding box center [32, 44] width 22 height 6
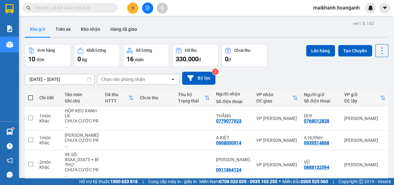
click at [32, 95] on span at bounding box center [30, 97] width 5 height 5
click at [30, 94] on input "checkbox" at bounding box center [30, 94] width 0 height 0
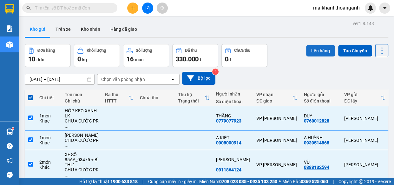
click at [314, 51] on button "Lên hàng" at bounding box center [320, 50] width 29 height 11
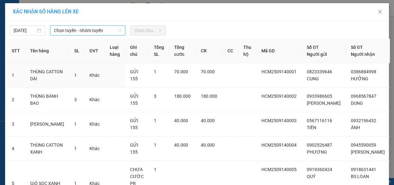
click at [102, 31] on span "Chọn tuyến - nhóm tuyến" at bounding box center [87, 31] width 67 height 10
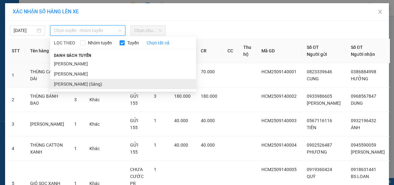
click at [100, 86] on li "Hồ Chí Minh - Phan Rang (Sáng)" at bounding box center [123, 84] width 146 height 10
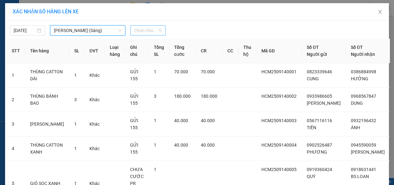
click at [156, 32] on span "Chọn chuyến" at bounding box center [148, 31] width 28 height 10
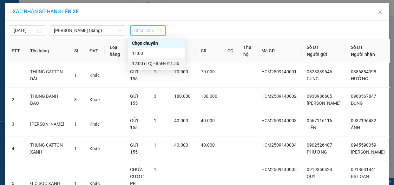
click at [168, 62] on div "12:00 (TC) - 85H-011.55" at bounding box center [156, 63] width 49 height 7
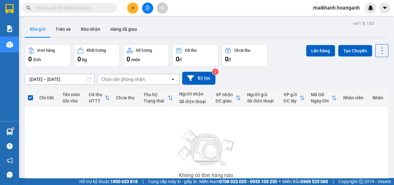
click at [341, 10] on span "maikhanh.hoanganh" at bounding box center [336, 8] width 57 height 8
click at [335, 22] on span "Đăng xuất" at bounding box center [338, 19] width 43 height 7
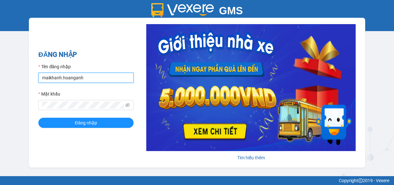
click at [111, 76] on input "maikhanh.hoanganh" at bounding box center [85, 78] width 95 height 10
type input "xuanhoang.hoanganh"
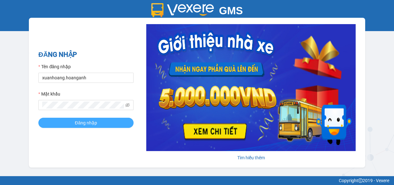
click at [102, 124] on button "Đăng nhập" at bounding box center [85, 123] width 95 height 10
type input "maikhanh.hoanganh"
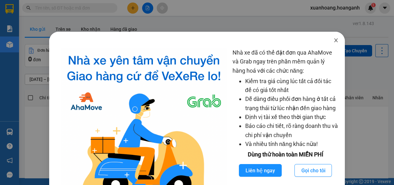
click at [334, 41] on icon "close" at bounding box center [335, 40] width 3 height 4
